Goal: Task Accomplishment & Management: Manage account settings

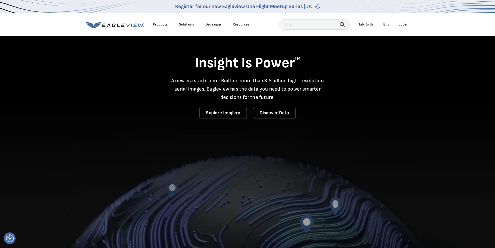
click at [403, 24] on div "Login" at bounding box center [402, 24] width 9 height 5
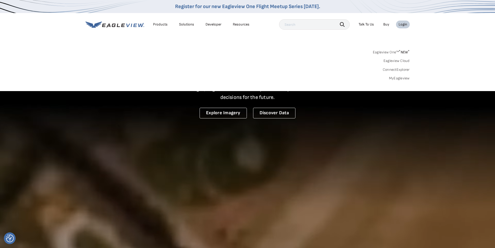
click at [400, 79] on link "MyEagleview" at bounding box center [399, 78] width 21 height 5
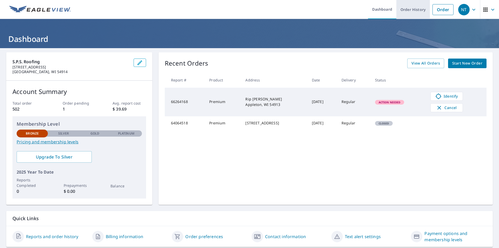
click at [403, 8] on link "Order History" at bounding box center [413, 9] width 34 height 19
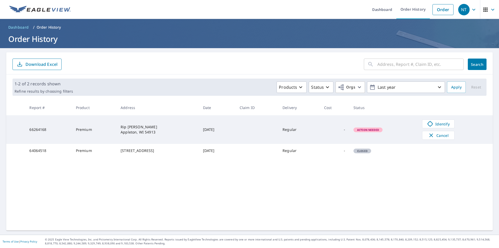
click at [384, 64] on input "text" at bounding box center [420, 64] width 86 height 15
type input "N6492 county Rd W"
click at [480, 62] on button "Search" at bounding box center [477, 63] width 19 height 11
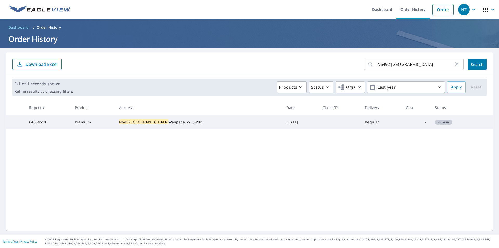
click at [41, 125] on td "64064518" at bounding box center [48, 122] width 46 height 14
click at [46, 124] on td "64064518" at bounding box center [48, 122] width 46 height 14
click at [37, 125] on td "64064518" at bounding box center [48, 122] width 46 height 14
drag, startPoint x: 29, startPoint y: 63, endPoint x: 146, endPoint y: 106, distance: 125.2
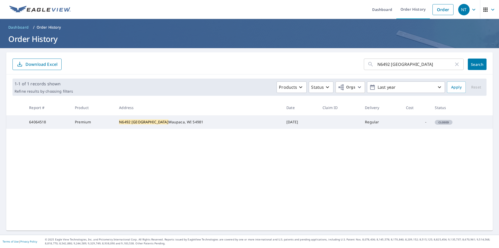
click at [145, 104] on div "N6492 county Rd W ​ Search Download Excel 1-1 of 1 records shown Refine results…" at bounding box center [249, 141] width 486 height 178
click at [226, 205] on div "N6492 county Rd W ​ Search Download Excel 1-1 of 1 records shown Refine results…" at bounding box center [249, 141] width 486 height 178
click at [48, 125] on td "64064518" at bounding box center [48, 122] width 46 height 14
copy td "64064518"
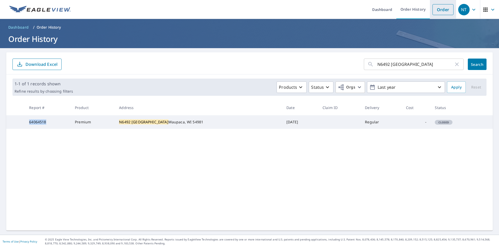
click at [440, 10] on link "Order" at bounding box center [442, 9] width 21 height 11
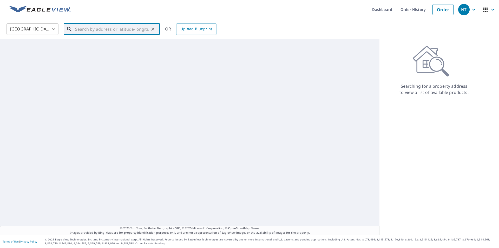
click at [121, 30] on input "text" at bounding box center [112, 29] width 74 height 15
paste input "64064518"
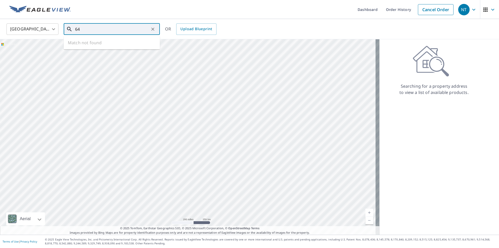
type input "6"
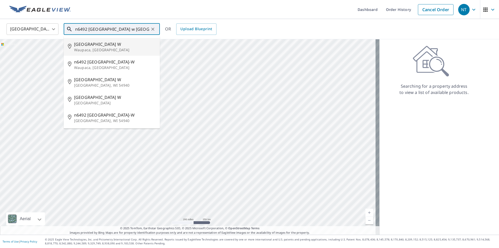
click at [88, 46] on span "n6492 County Road W" at bounding box center [115, 44] width 82 height 6
type input "n6492 County Road W Waupaca, WI"
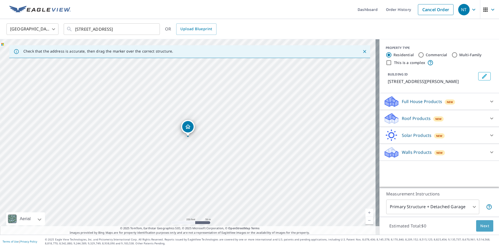
click at [482, 229] on button "Next" at bounding box center [484, 226] width 17 height 12
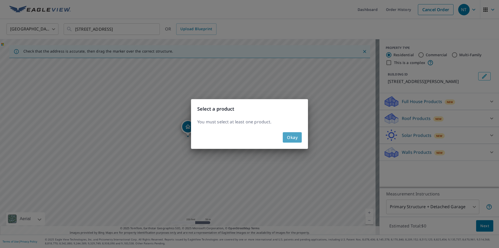
click at [293, 136] on span "Okay" at bounding box center [292, 137] width 11 height 7
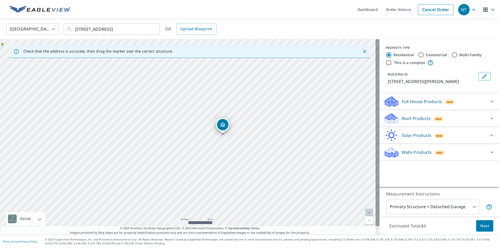
drag, startPoint x: 212, startPoint y: 164, endPoint x: 207, endPoint y: 113, distance: 51.4
click at [207, 113] on div "N6492 County Rd W Waupaca, WI 54981" at bounding box center [189, 136] width 379 height 195
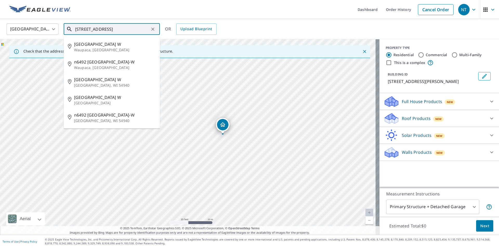
drag, startPoint x: 148, startPoint y: 29, endPoint x: 71, endPoint y: 31, distance: 76.9
click at [71, 31] on div "n6492 County Road W Waupaca, WI ​" at bounding box center [112, 28] width 96 height 11
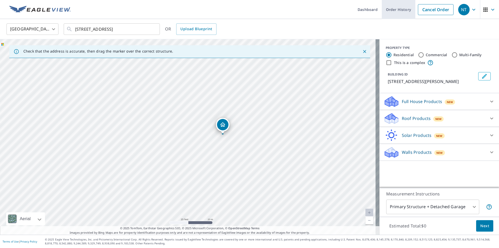
click at [391, 8] on link "Order History" at bounding box center [399, 9] width 34 height 19
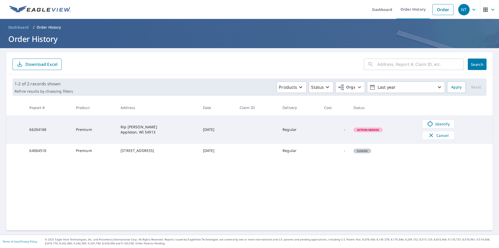
click at [33, 154] on td "64064518" at bounding box center [48, 151] width 46 height 14
click at [41, 66] on p "Download Excel" at bounding box center [41, 64] width 32 height 6
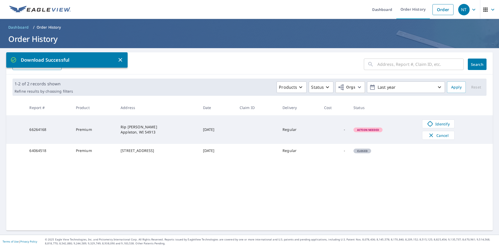
click at [121, 58] on icon "button" at bounding box center [120, 60] width 6 height 6
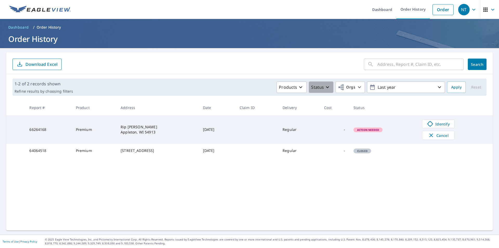
click at [312, 90] on p "Status" at bounding box center [317, 87] width 13 height 6
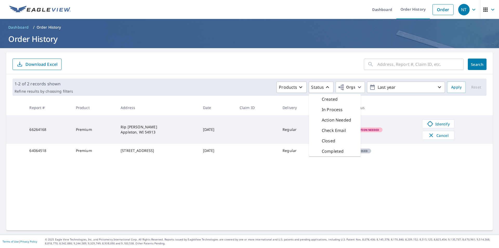
click at [389, 188] on div "​ Search Download Excel 1-2 of 2 records shown Refine results by choosing filte…" at bounding box center [249, 141] width 486 height 178
click at [367, 152] on span "Closed" at bounding box center [362, 151] width 17 height 4
click at [40, 154] on td "64064518" at bounding box center [48, 151] width 46 height 14
